Goal: Task Accomplishment & Management: Manage account settings

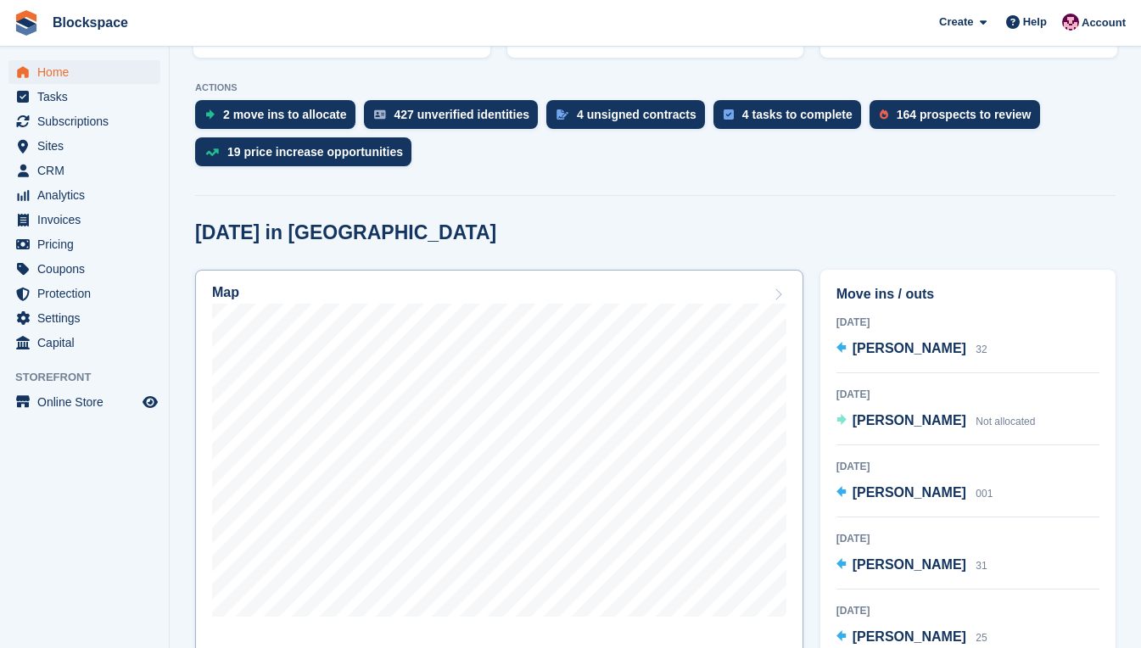
scroll to position [339, 0]
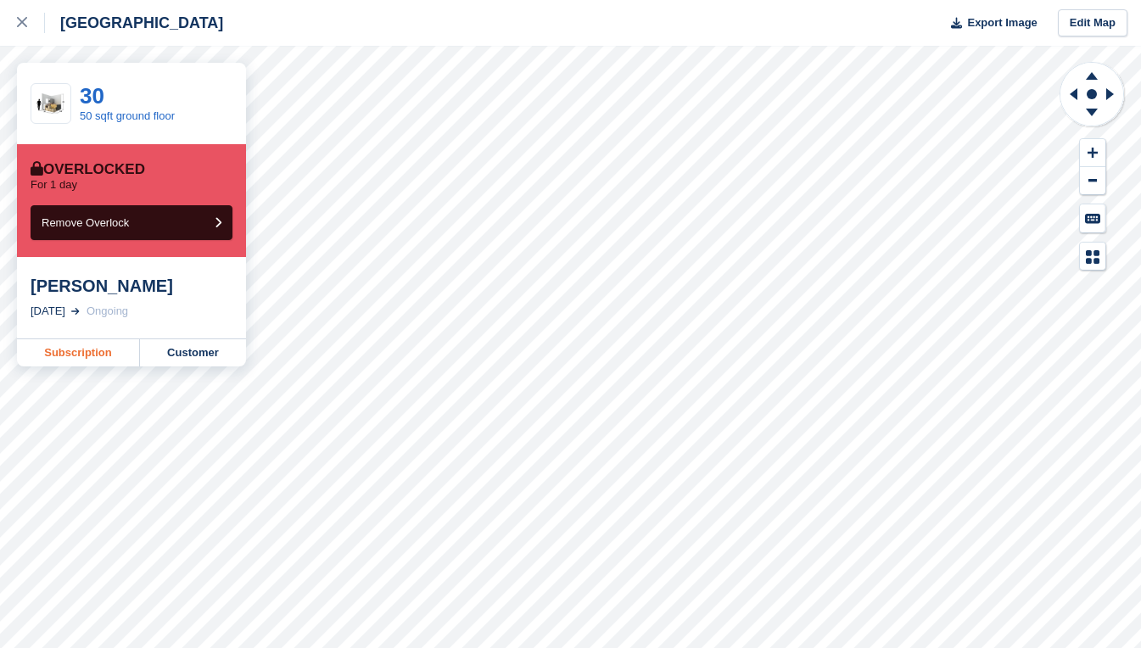
click at [100, 354] on link "Subscription" at bounding box center [78, 352] width 123 height 27
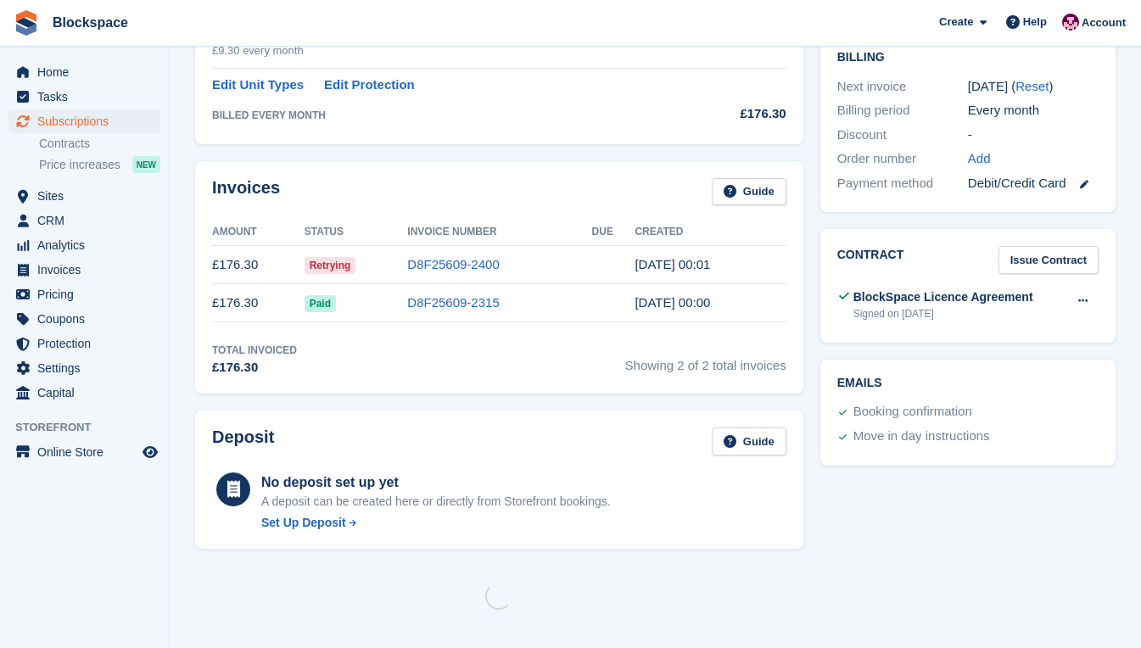
scroll to position [437, 0]
click at [463, 260] on link "D8F25609-2400" at bounding box center [453, 264] width 92 height 14
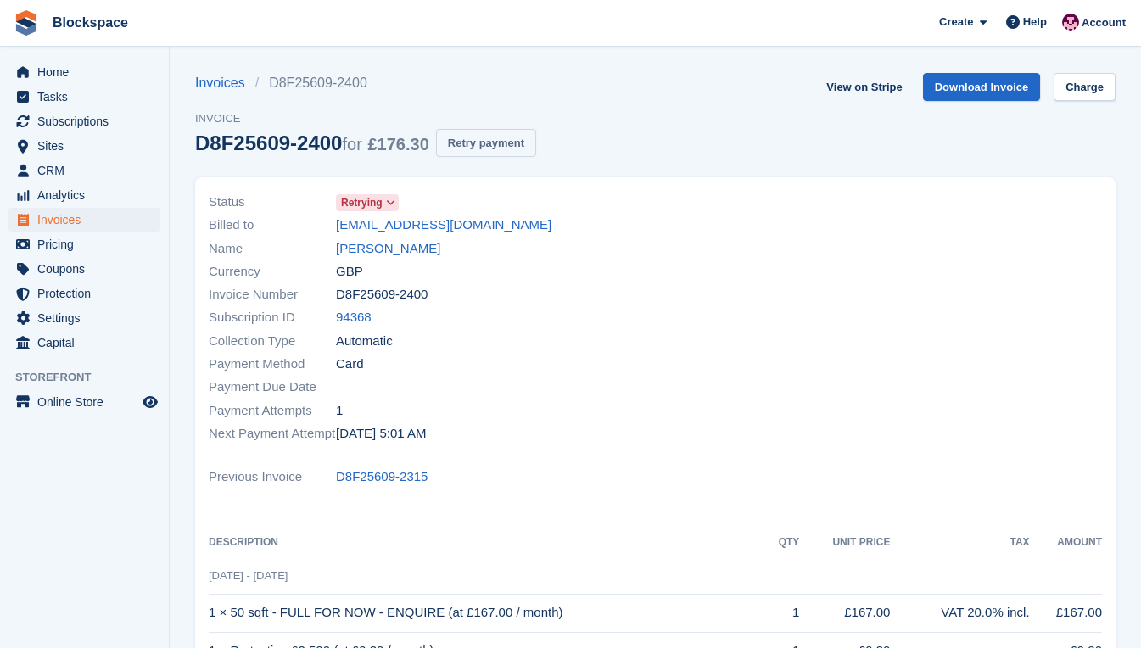
click at [477, 141] on button "Retry payment" at bounding box center [486, 143] width 100 height 28
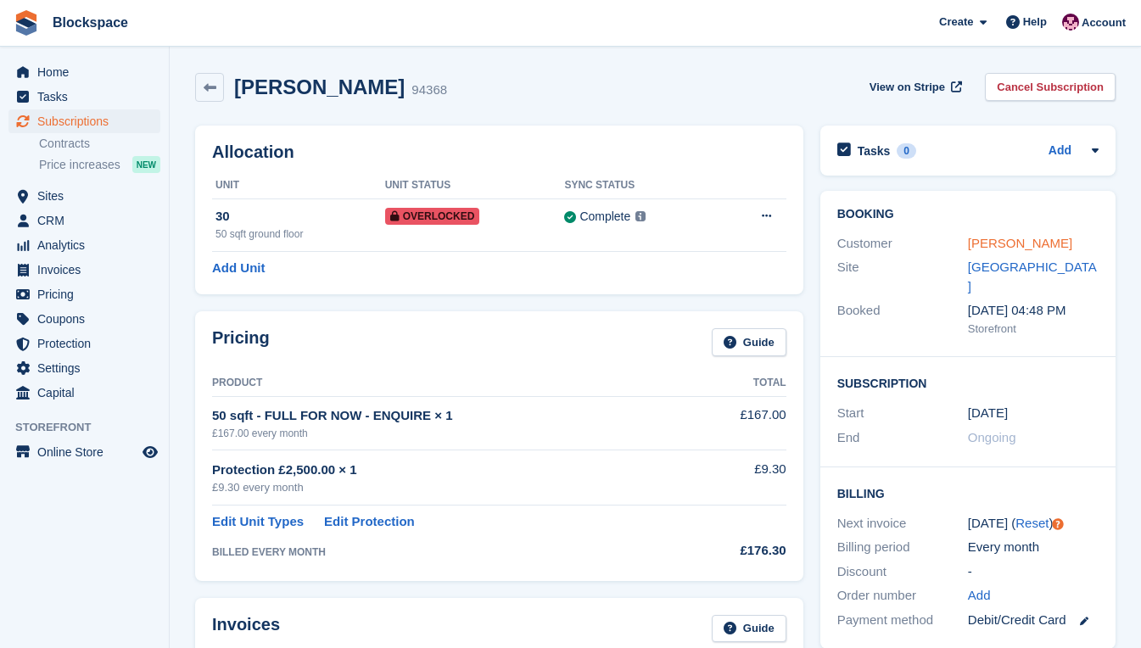
click at [996, 237] on link "Zalia Azwan" at bounding box center [1020, 243] width 104 height 14
